Goal: Information Seeking & Learning: Learn about a topic

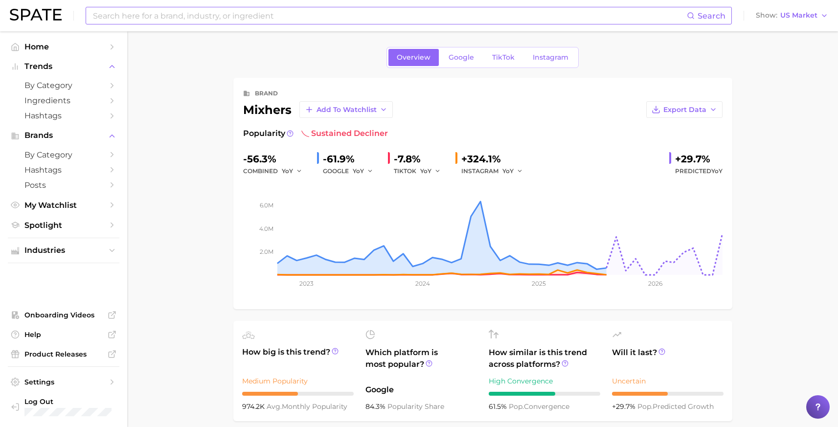
click at [213, 18] on input at bounding box center [389, 15] width 595 height 17
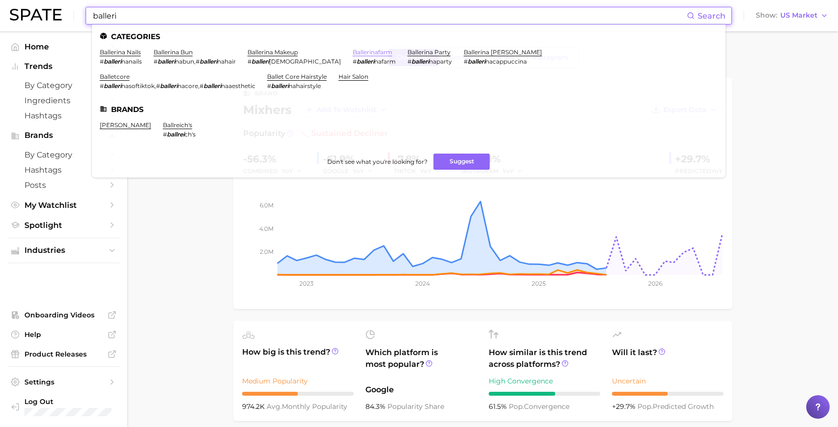
type input "balleri"
click at [353, 53] on link "ballerinafarm" at bounding box center [373, 51] width 40 height 7
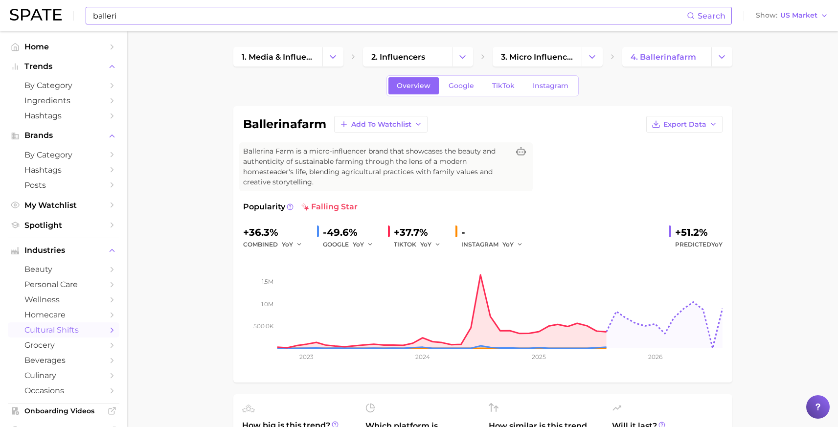
click at [207, 11] on input "balleri" at bounding box center [389, 15] width 595 height 17
type input "ballerina farm protein"
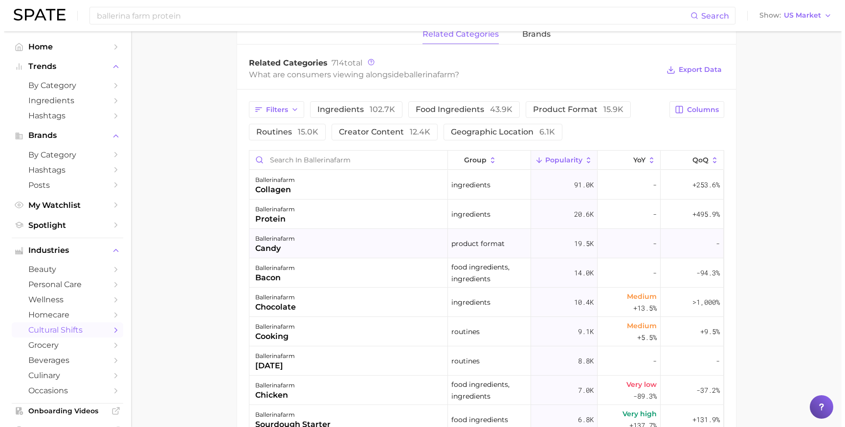
scroll to position [482, 0]
click at [314, 220] on div "ballerinafarm protein" at bounding box center [344, 213] width 199 height 29
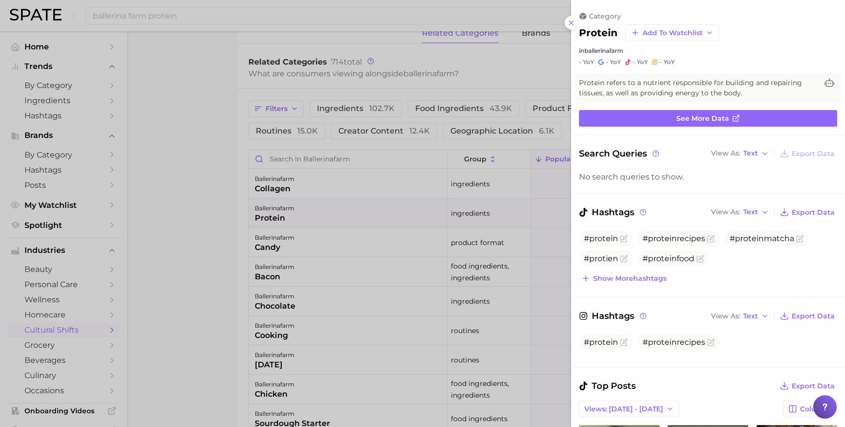
scroll to position [0, 0]
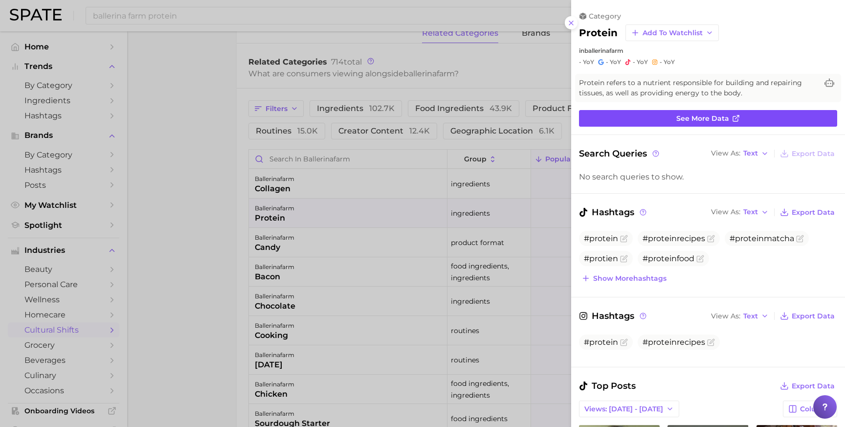
click at [702, 113] on link "See more data" at bounding box center [708, 118] width 258 height 17
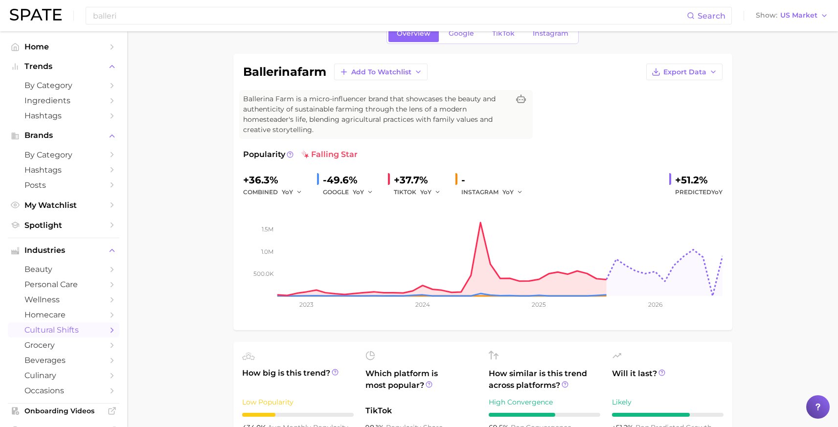
scroll to position [53, 0]
drag, startPoint x: 277, startPoint y: 179, endPoint x: 235, endPoint y: 180, distance: 42.1
click at [235, 180] on div "ballerinafarm Add to Watchlist Export Data Ballerina Farm is a micro-influencer…" at bounding box center [482, 191] width 499 height 276
copy div "+36.3%"
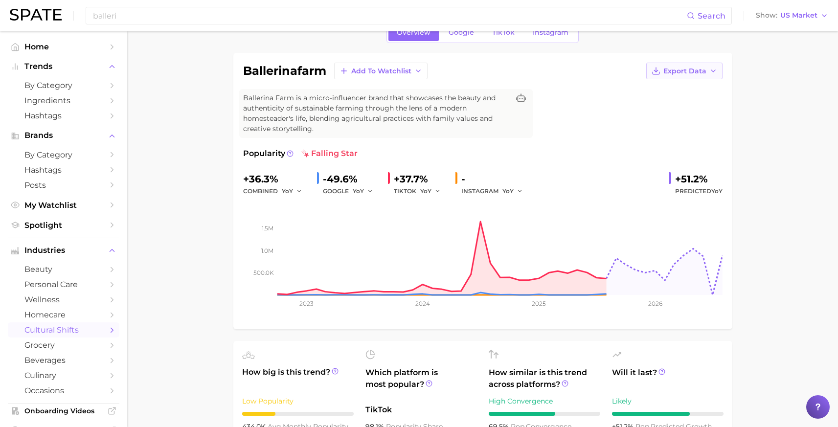
click at [674, 75] on button "Export Data" at bounding box center [684, 71] width 76 height 17
click at [250, 176] on div "+36.3%" at bounding box center [276, 179] width 66 height 16
drag, startPoint x: 245, startPoint y: 177, endPoint x: 285, endPoint y: 177, distance: 40.1
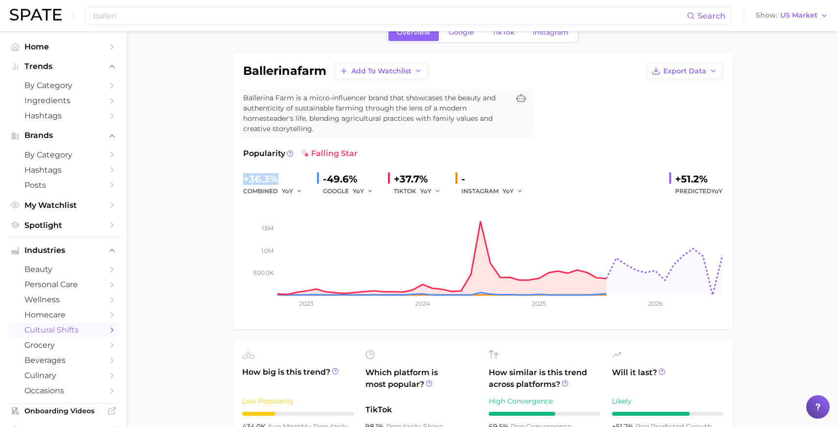
click at [285, 177] on div "+36.3%" at bounding box center [276, 179] width 66 height 16
copy div "+36.3%"
drag, startPoint x: 196, startPoint y: 197, endPoint x: 221, endPoint y: 175, distance: 32.9
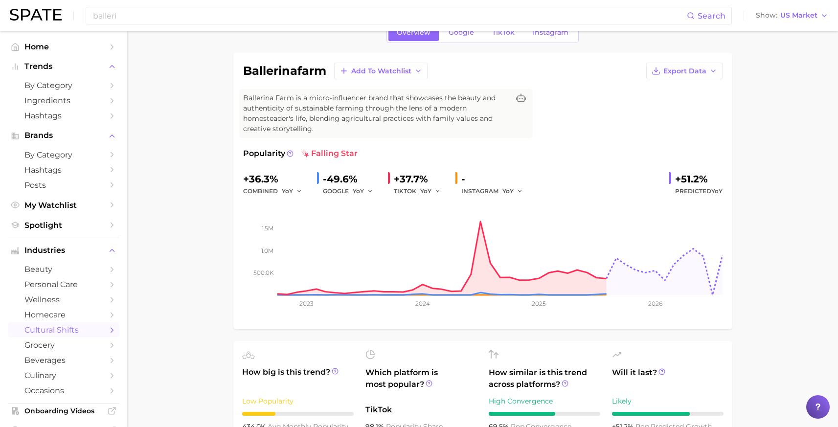
click at [204, 11] on input "balleri" at bounding box center [389, 15] width 595 height 17
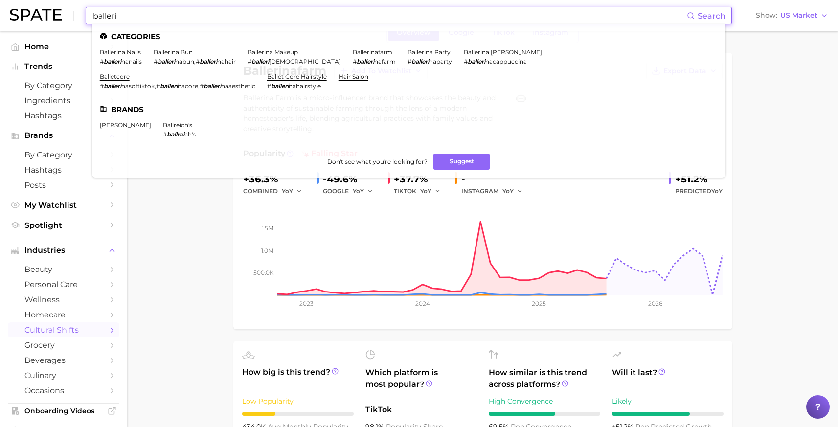
click at [205, 13] on input "balleri" at bounding box center [389, 15] width 595 height 17
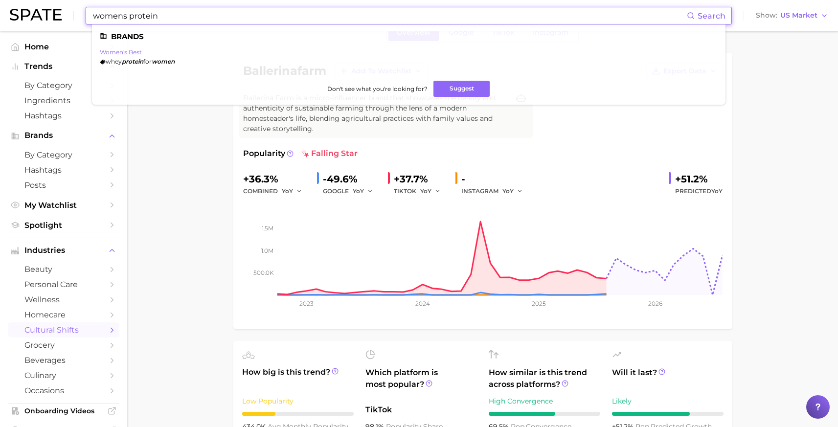
type input "womens protein"
click at [124, 55] on link "women's best" at bounding box center [121, 51] width 42 height 7
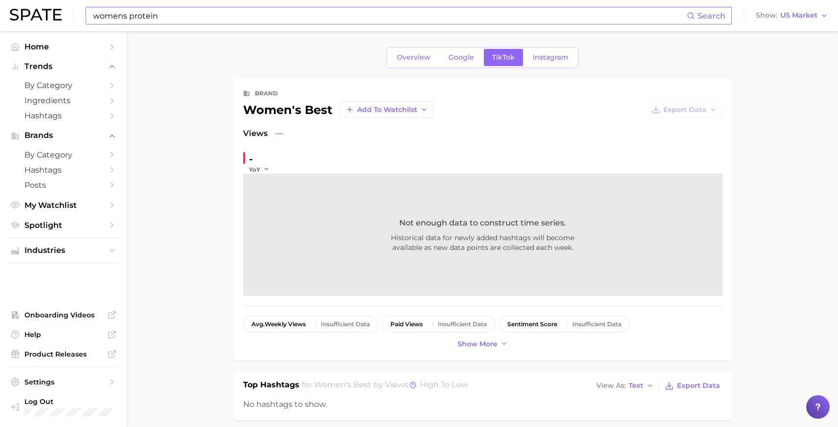
click at [246, 15] on input "womens protein" at bounding box center [389, 15] width 595 height 17
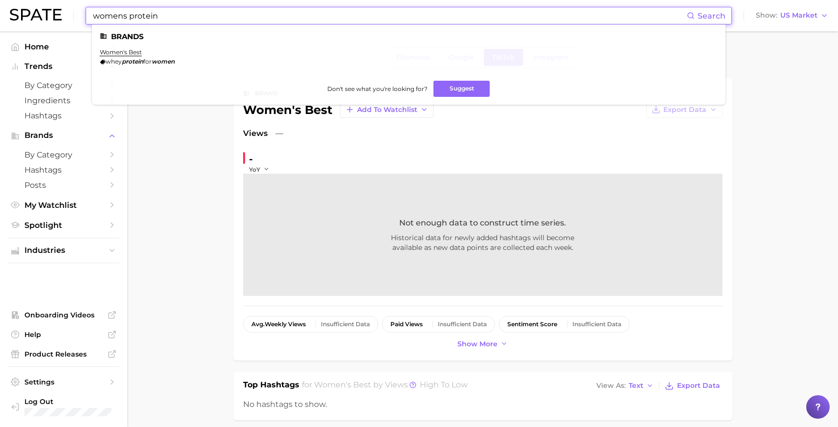
click at [202, 16] on input "womens protein" at bounding box center [389, 15] width 595 height 17
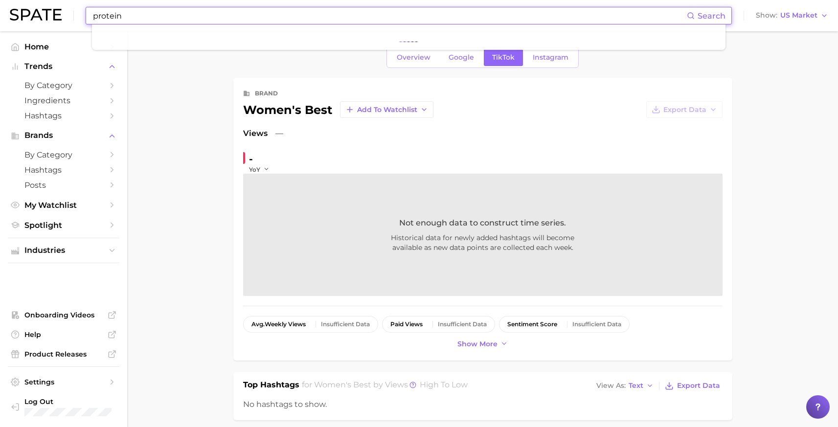
type input "protein"
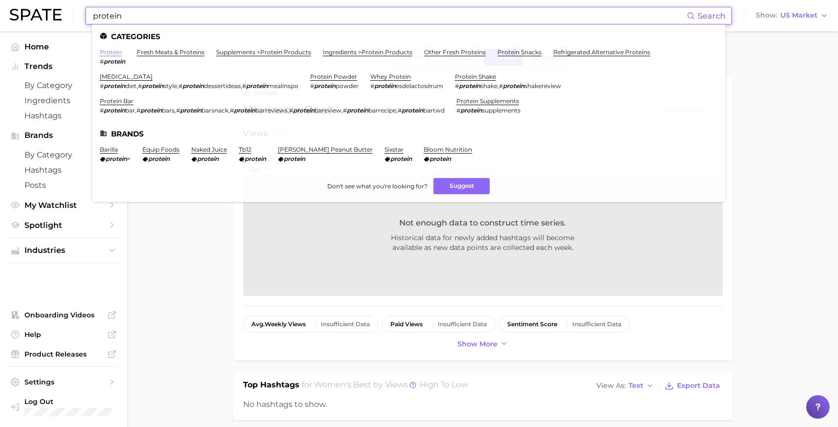
click at [112, 52] on link "protein" at bounding box center [111, 51] width 22 height 7
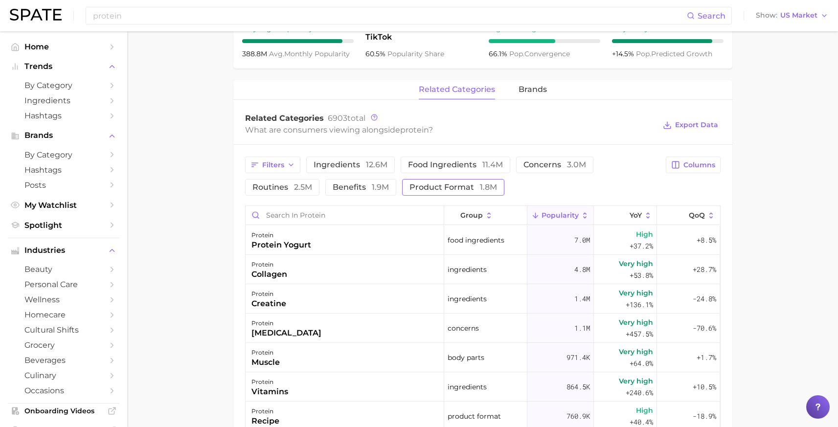
scroll to position [406, 0]
click at [356, 185] on span "benefits 1.9m" at bounding box center [361, 187] width 56 height 8
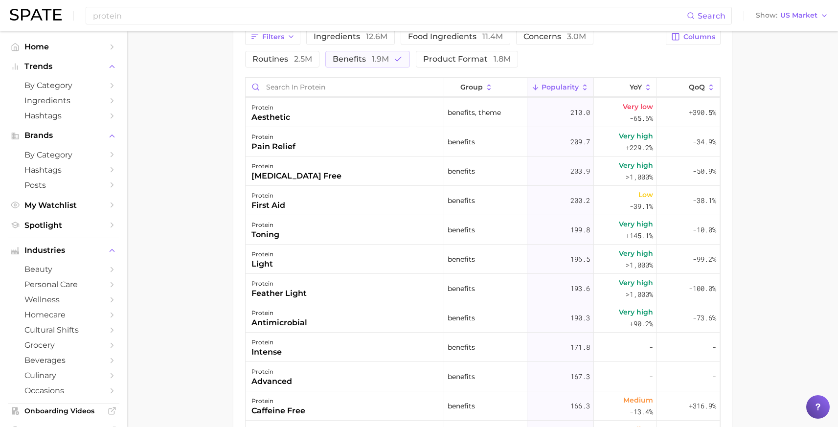
scroll to position [4065, 0]
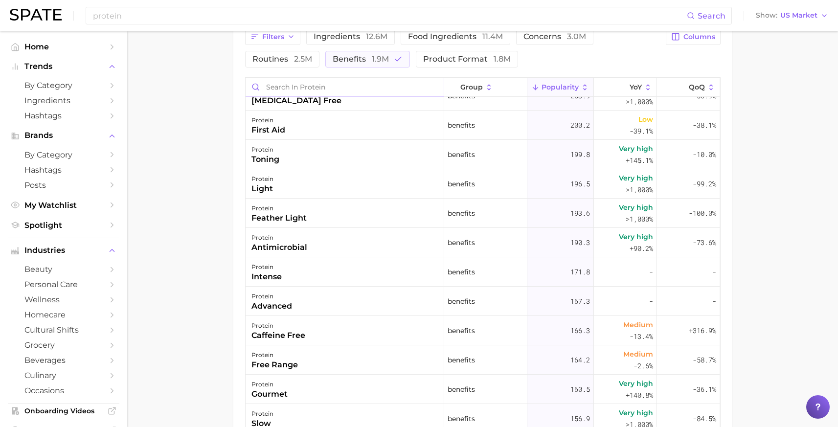
click at [334, 90] on input "Search in protein" at bounding box center [344, 87] width 198 height 19
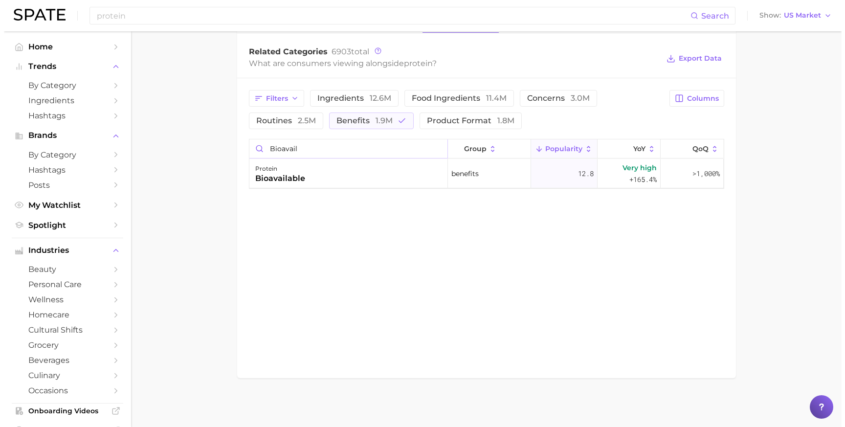
scroll to position [472, 0]
click at [333, 176] on div "protein bioavailable" at bounding box center [344, 173] width 199 height 29
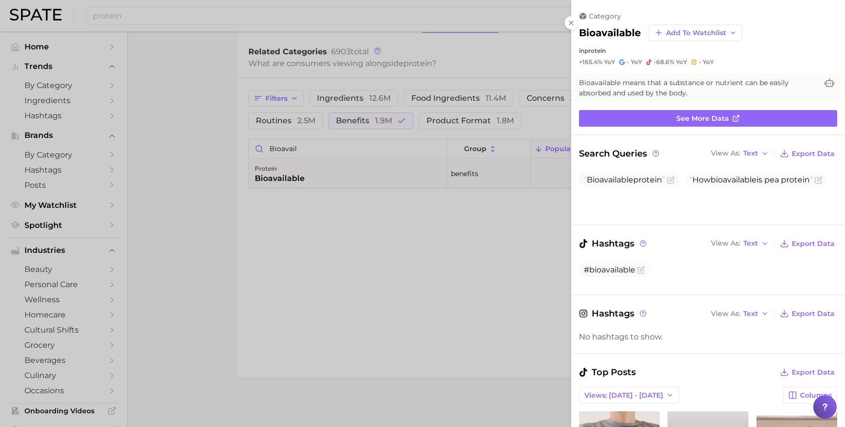
scroll to position [0, 0]
click at [203, 224] on div at bounding box center [422, 213] width 845 height 427
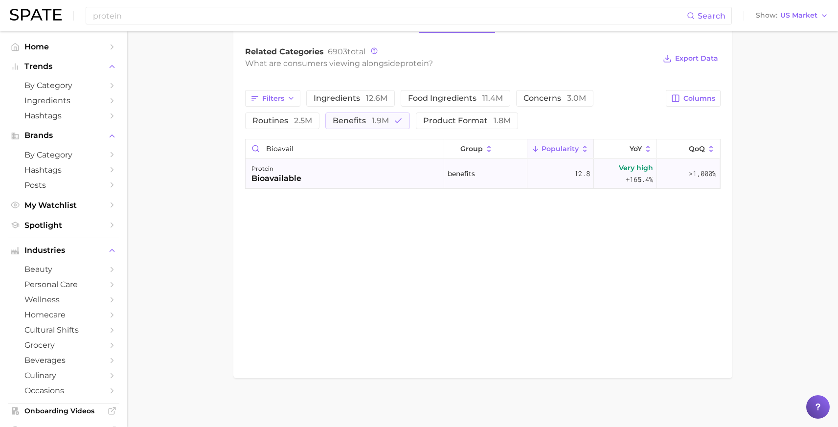
click at [643, 182] on span "+165.4%" at bounding box center [638, 180] width 27 height 12
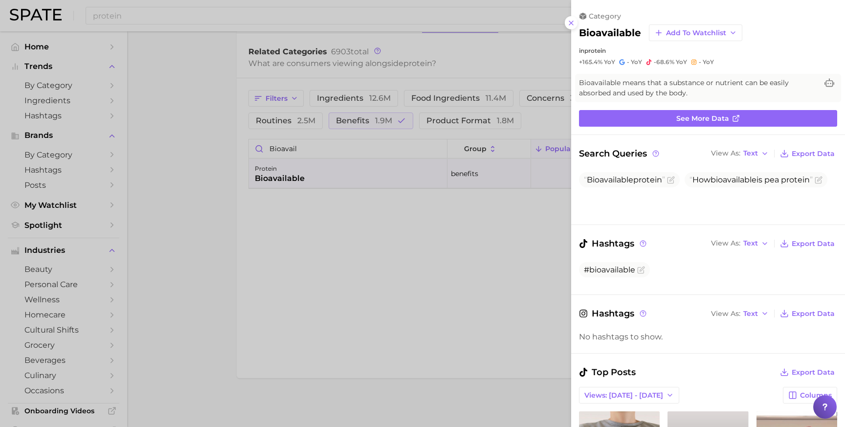
click at [505, 246] on div at bounding box center [422, 213] width 845 height 427
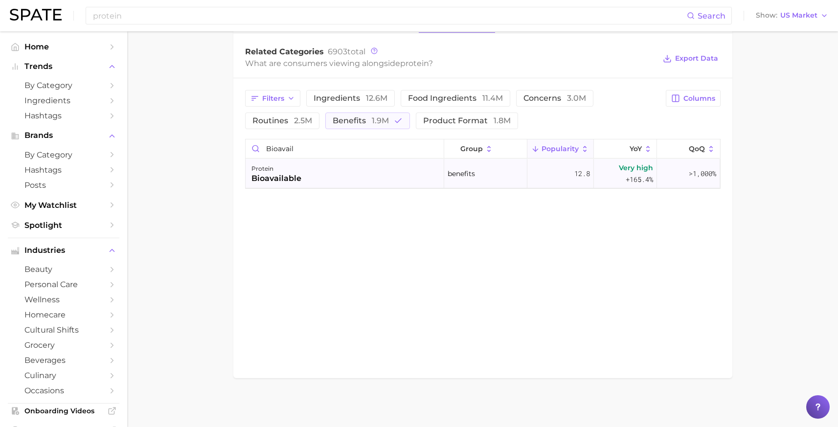
click at [630, 171] on span "Very high" at bounding box center [636, 168] width 34 height 12
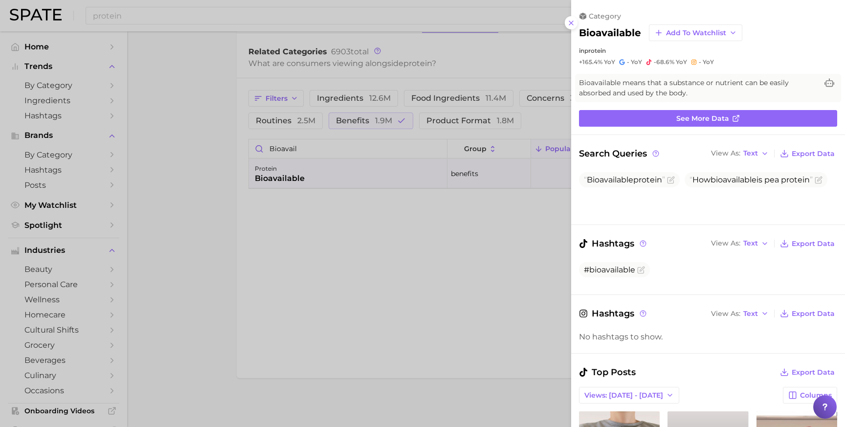
click at [440, 255] on div at bounding box center [422, 213] width 845 height 427
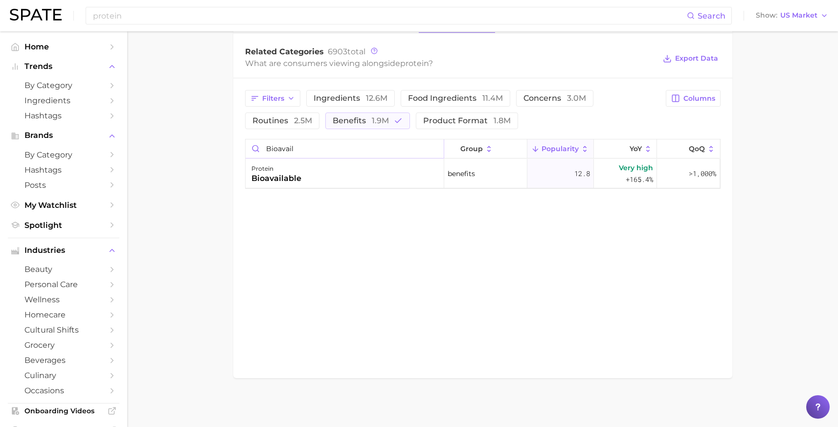
click at [304, 151] on input "bioavail" at bounding box center [344, 148] width 198 height 19
click at [303, 151] on input "bioavail" at bounding box center [344, 148] width 198 height 19
click at [311, 151] on input "plant" at bounding box center [344, 148] width 198 height 19
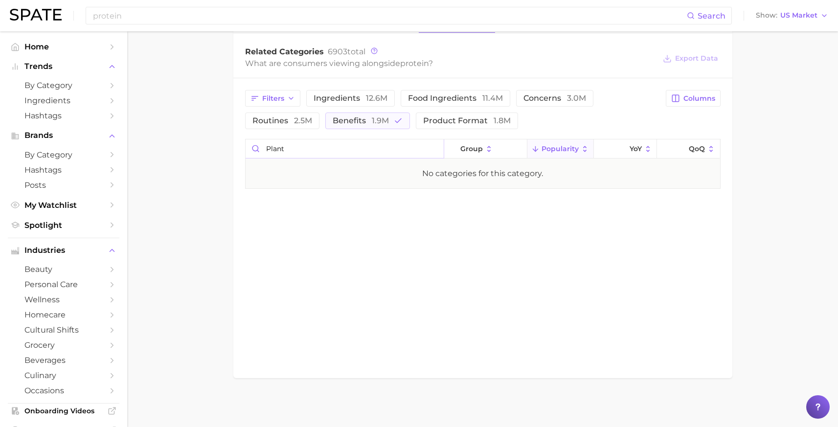
click at [311, 151] on input "plant" at bounding box center [344, 148] width 198 height 19
click at [277, 152] on input "isolate" at bounding box center [344, 148] width 198 height 19
click at [278, 152] on input "isolate" at bounding box center [344, 148] width 198 height 19
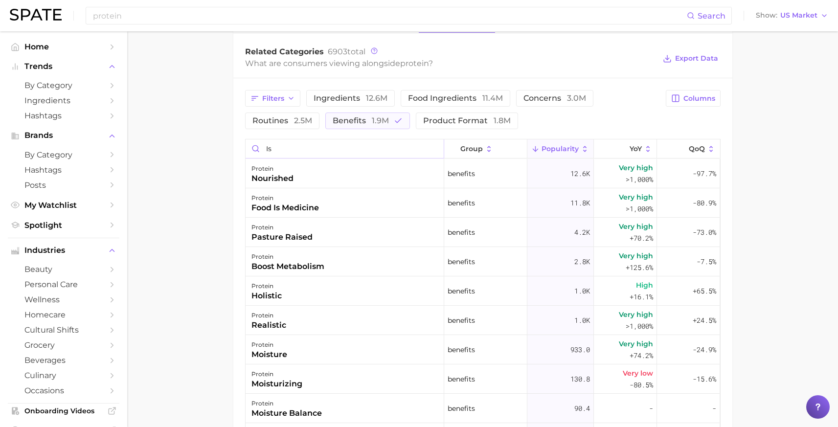
type input "iso"
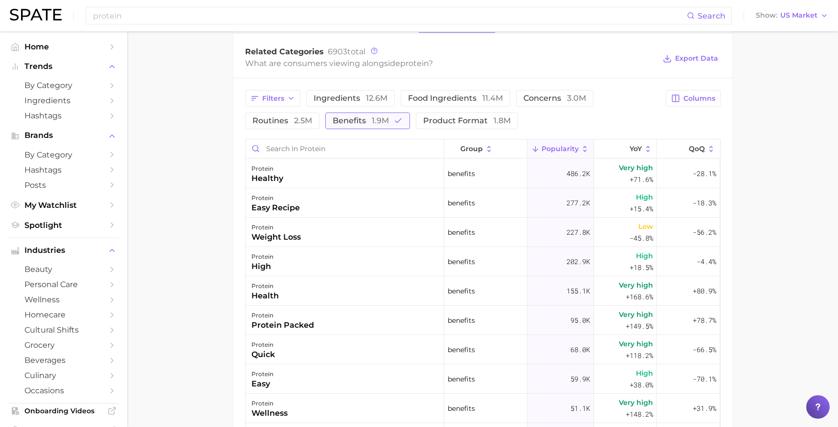
click at [342, 123] on span "benefits 1.9m" at bounding box center [361, 121] width 56 height 8
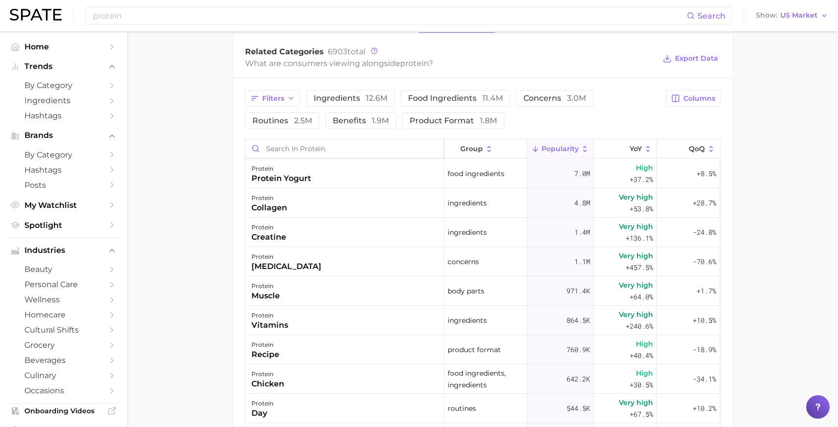
click at [318, 152] on input "Search in protein" at bounding box center [344, 148] width 198 height 19
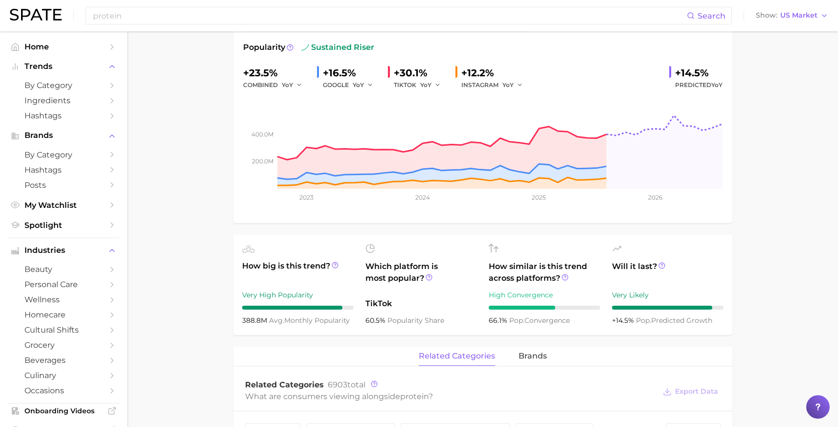
scroll to position [332, 0]
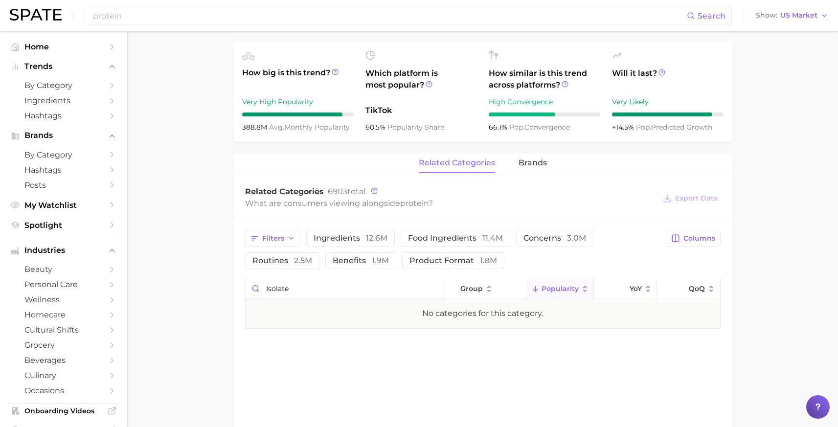
click at [290, 291] on input "isolate" at bounding box center [344, 288] width 198 height 19
click at [293, 291] on input "isolate" at bounding box center [344, 288] width 198 height 19
type input "iso"
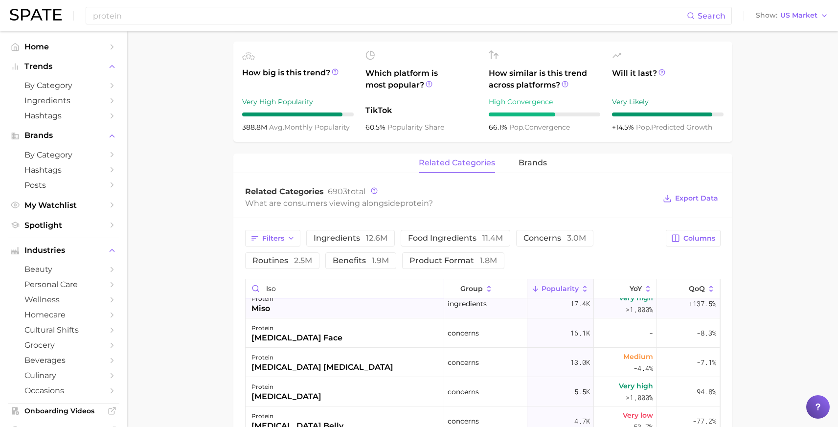
scroll to position [0, 0]
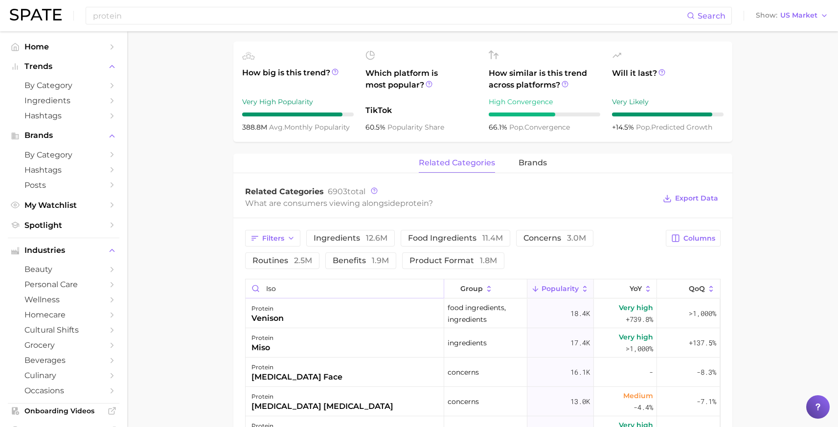
click at [429, 289] on input "iso" at bounding box center [344, 288] width 198 height 19
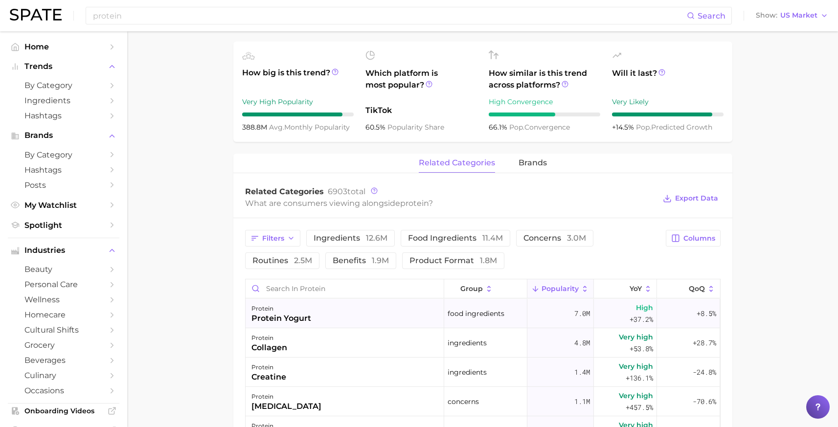
click at [245, 306] on div "protein protein yogurt" at bounding box center [344, 313] width 199 height 29
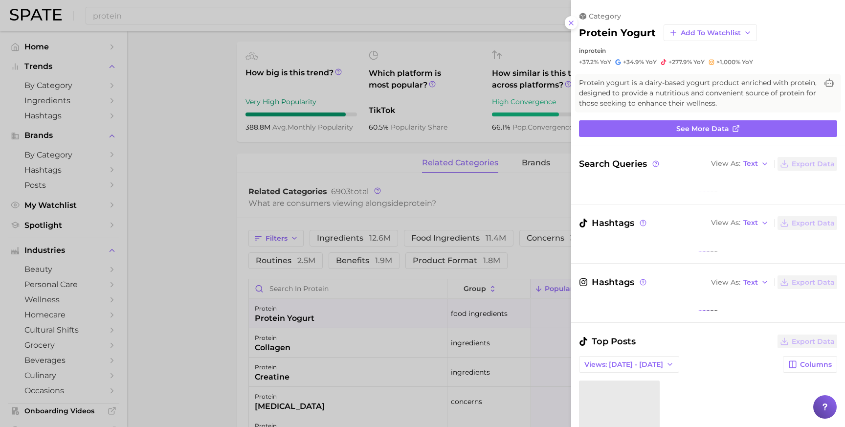
click at [207, 309] on div at bounding box center [422, 213] width 845 height 427
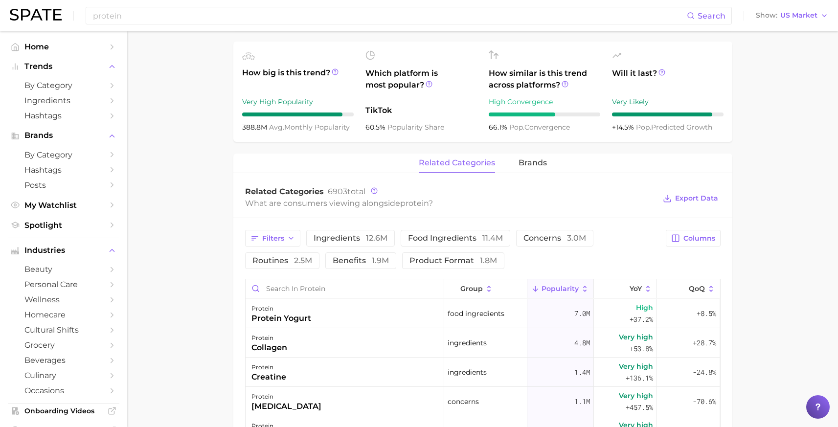
click at [134, 333] on main "1. ingredients 2. protein products 3. protein Overview Google TikTok Instagram …" at bounding box center [482, 232] width 711 height 1067
click at [204, 320] on main "1. ingredients 2. protein products 3. protein Overview Google TikTok Instagram …" at bounding box center [482, 232] width 711 height 1067
